Goal: Submit feedback/report problem: Submit feedback/report problem

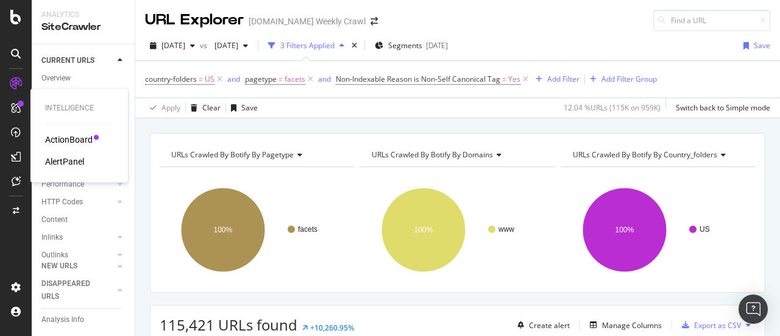
click at [66, 165] on div "AlertPanel" at bounding box center [64, 161] width 39 height 12
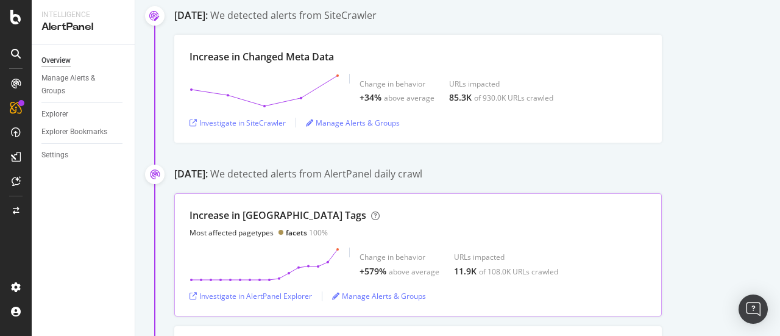
scroll to position [140, 0]
click at [422, 171] on div "We detected alerts from AlertPanel daily crawl" at bounding box center [316, 175] width 212 height 14
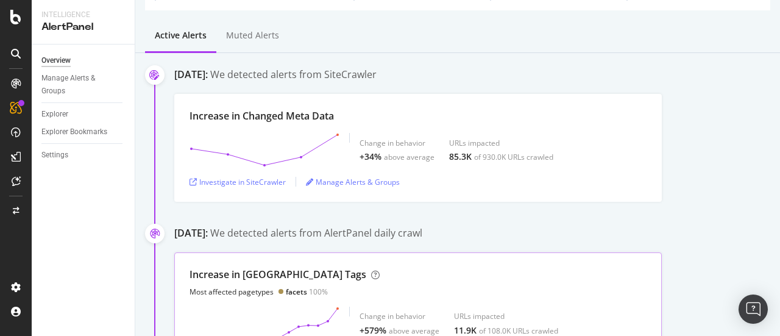
scroll to position [78, 0]
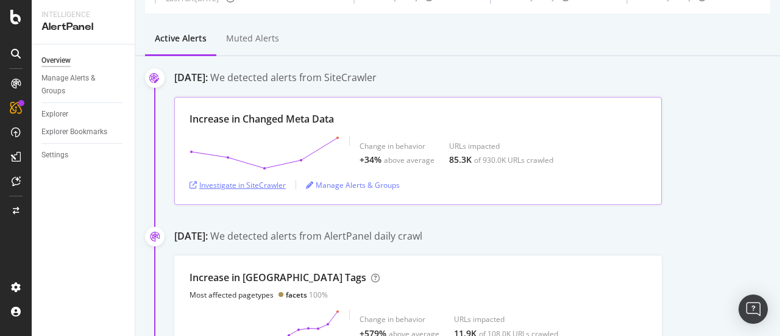
click at [263, 182] on div "Investigate in SiteCrawler" at bounding box center [238, 185] width 96 height 10
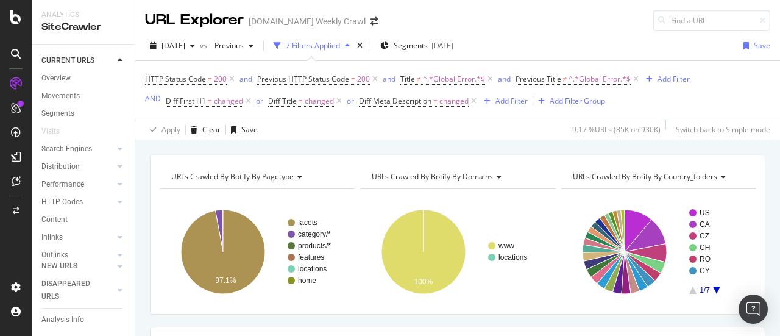
drag, startPoint x: 768, startPoint y: 4, endPoint x: 494, endPoint y: 157, distance: 314.0
click at [494, 157] on div "URLs Crawled By Botify By pagetype Chart (by Value) Table Expand Export as CSV …" at bounding box center [457, 235] width 615 height 160
